Goal: Find specific page/section: Find specific page/section

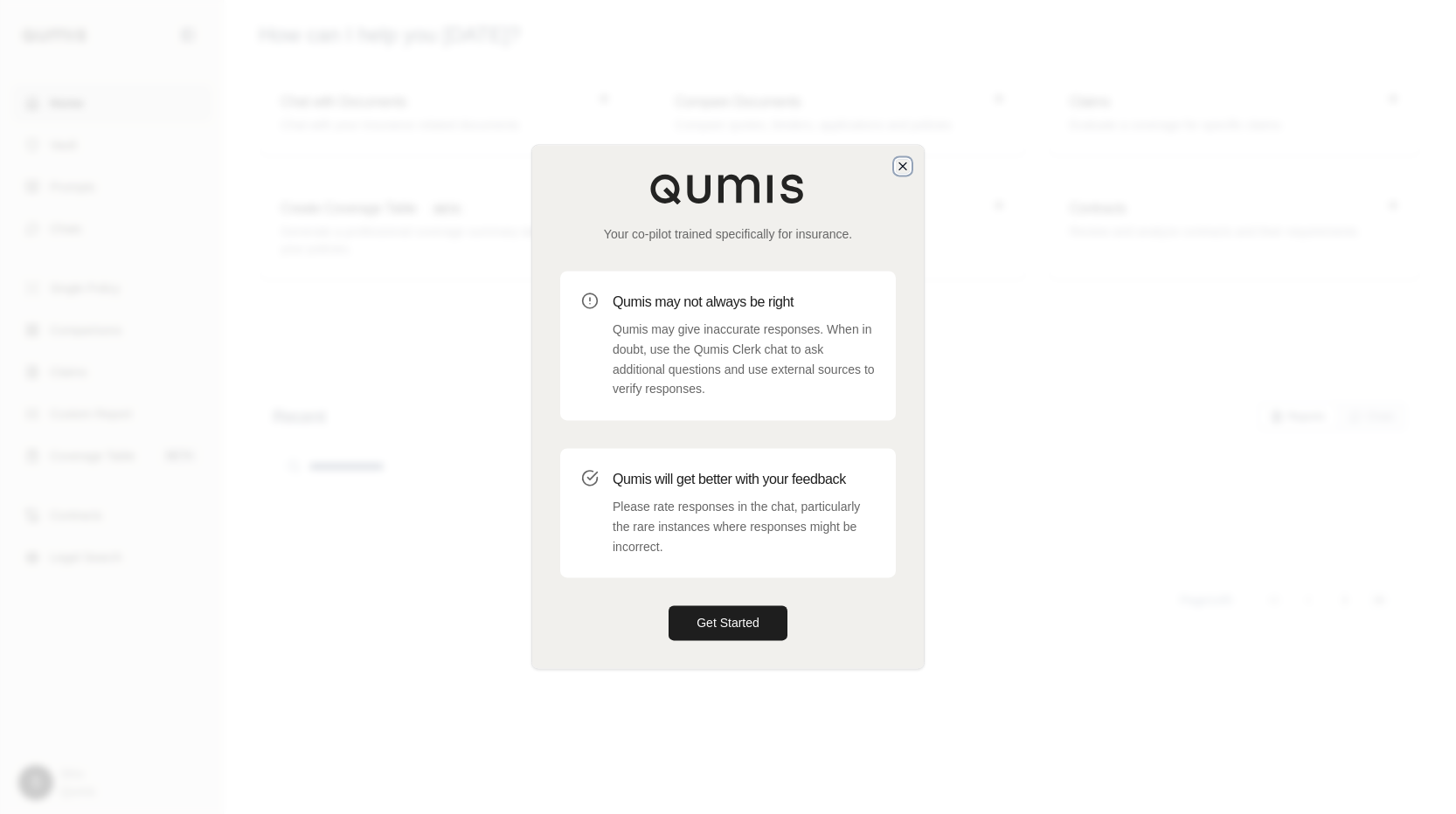
click at [896, 171] on icon "button" at bounding box center [903, 166] width 14 height 14
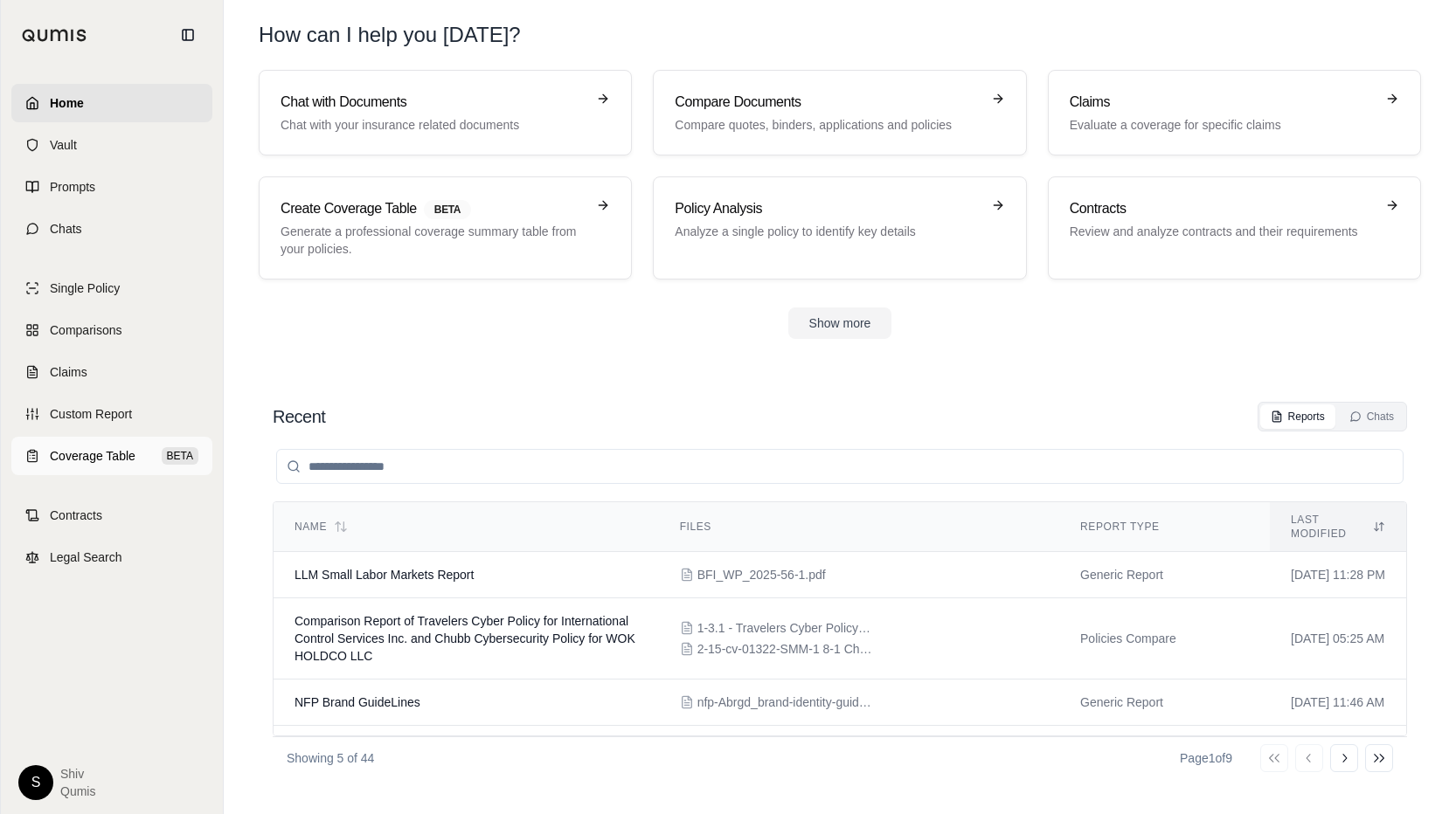
click at [108, 467] on link "Coverage Table BETA" at bounding box center [111, 456] width 201 height 38
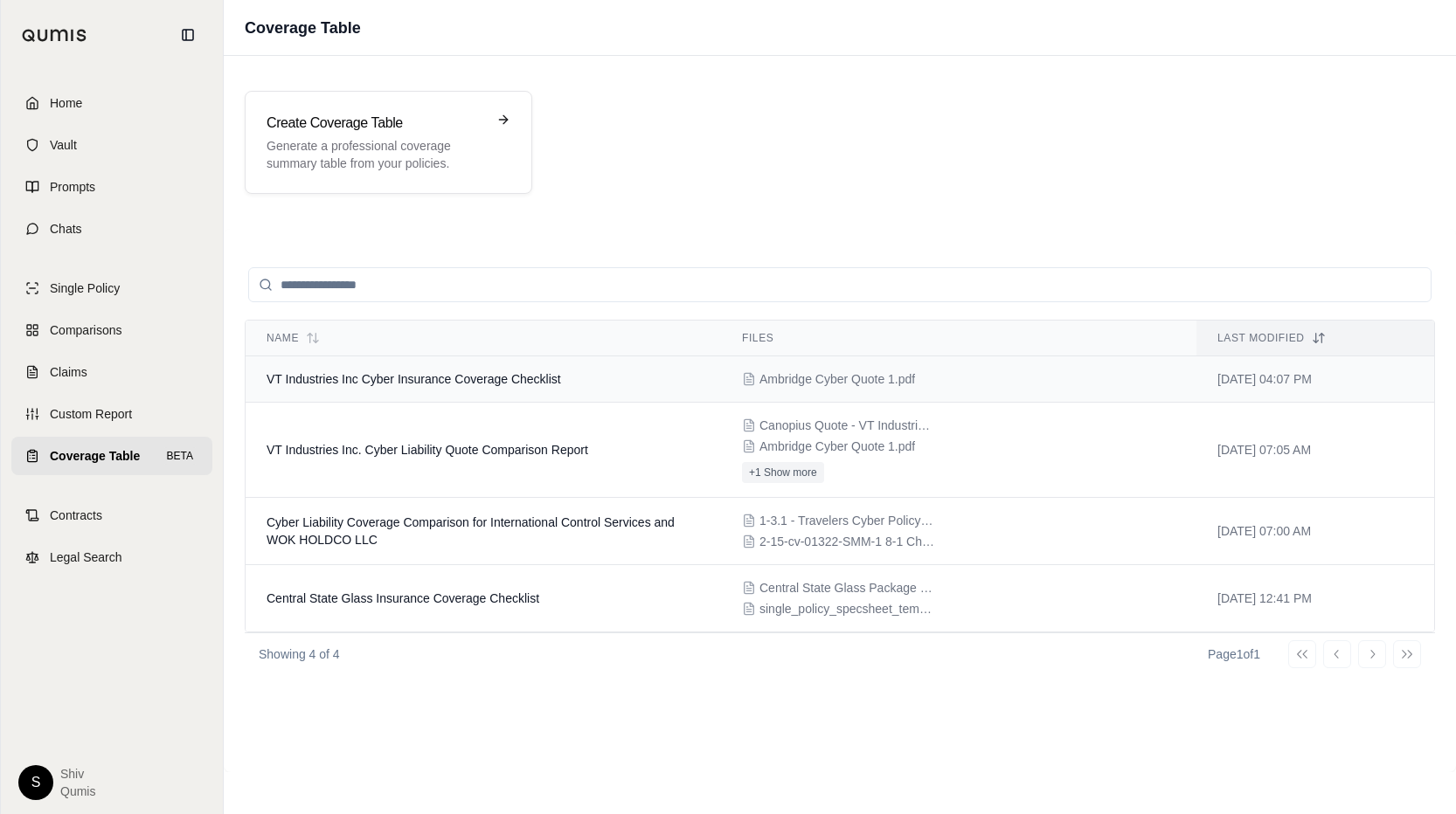
click at [463, 388] on td "VT Industries Inc Cyber Insurance Coverage Checklist" at bounding box center [483, 379] width 475 height 46
